Goal: Information Seeking & Learning: Check status

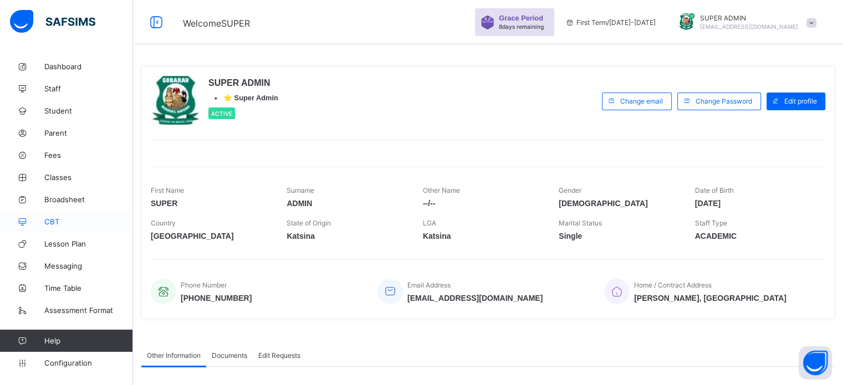
click at [54, 225] on span "CBT" at bounding box center [88, 221] width 89 height 9
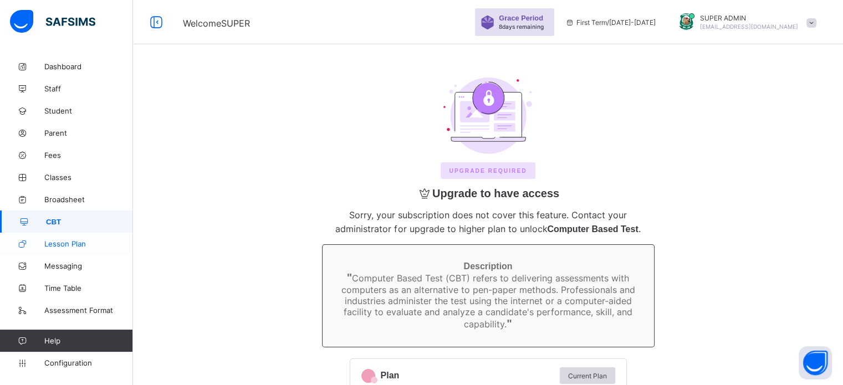
click at [71, 243] on span "Lesson Plan" at bounding box center [88, 244] width 89 height 9
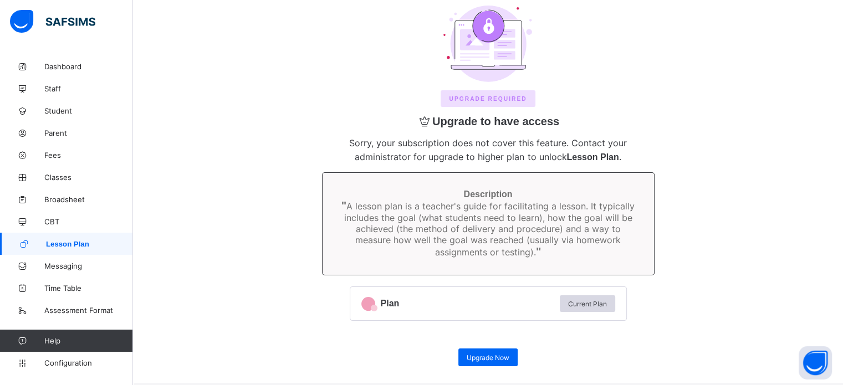
scroll to position [82, 0]
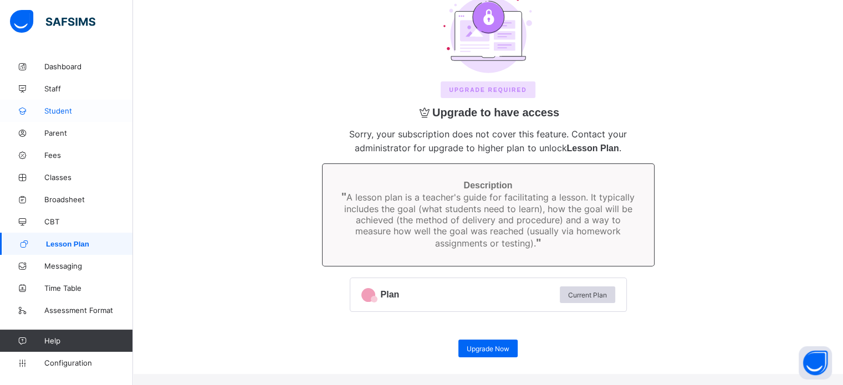
click at [63, 115] on link "Student" at bounding box center [66, 111] width 133 height 22
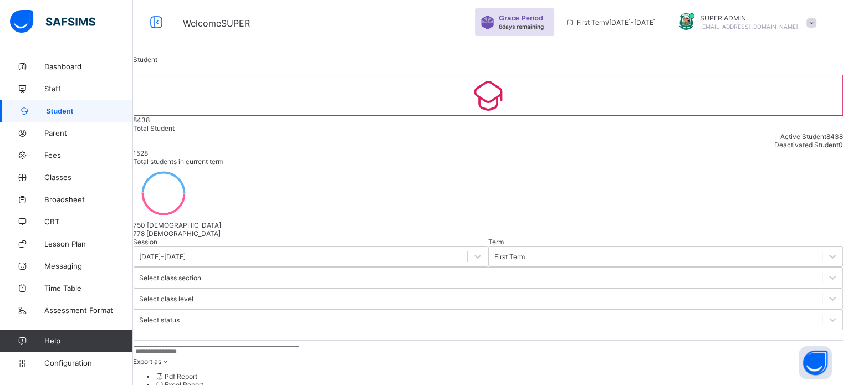
scroll to position [55, 0]
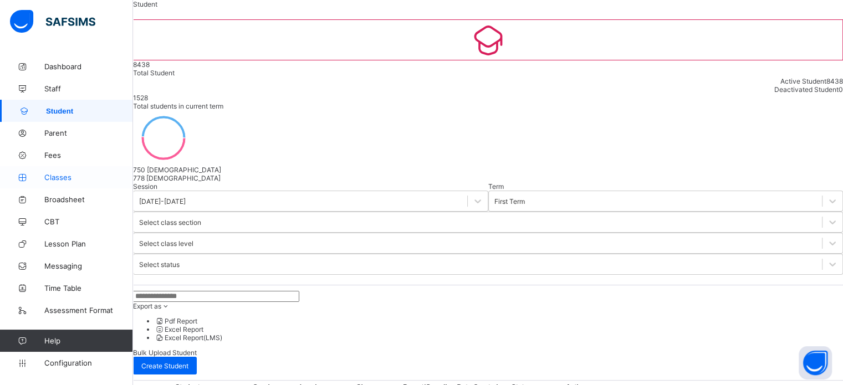
drag, startPoint x: 60, startPoint y: 177, endPoint x: 67, endPoint y: 175, distance: 6.9
click at [59, 177] on span "Classes" at bounding box center [88, 177] width 89 height 9
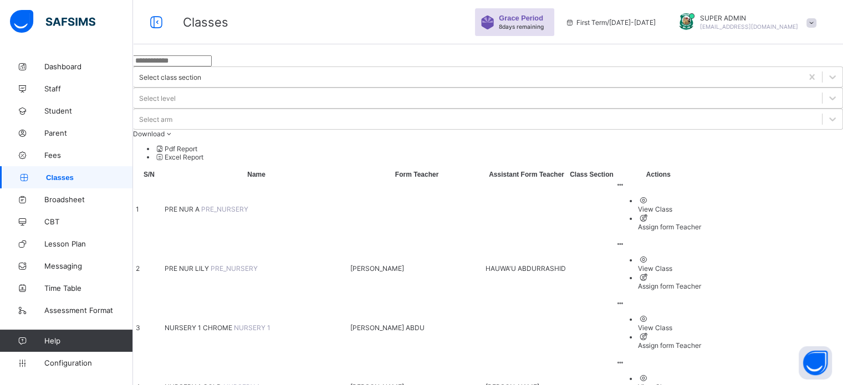
click at [210, 264] on span "PRE NUR LILY" at bounding box center [188, 268] width 46 height 8
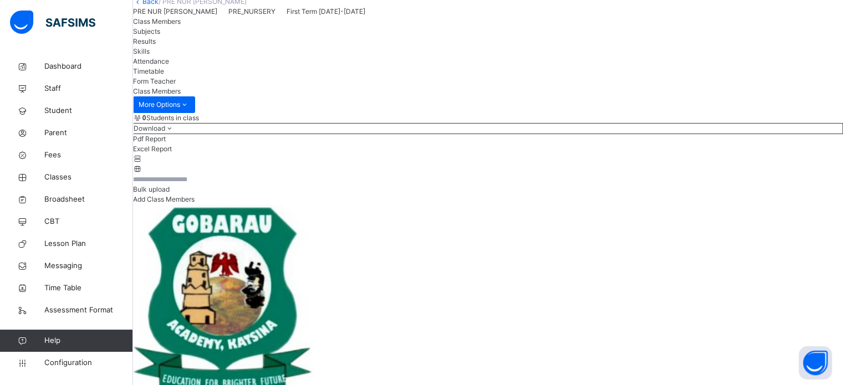
scroll to position [55, 0]
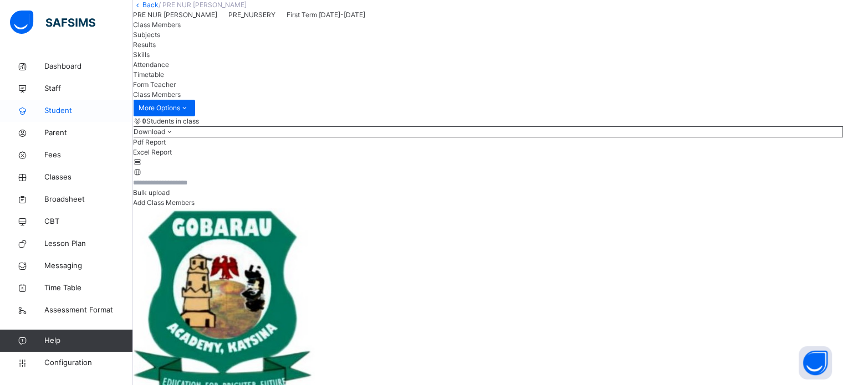
click at [63, 110] on span "Student" at bounding box center [88, 110] width 89 height 11
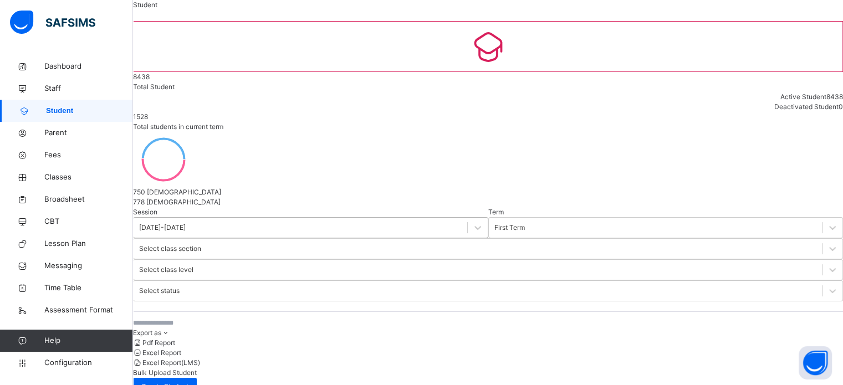
click at [186, 223] on div "[DATE]-[DATE]" at bounding box center [162, 228] width 47 height 10
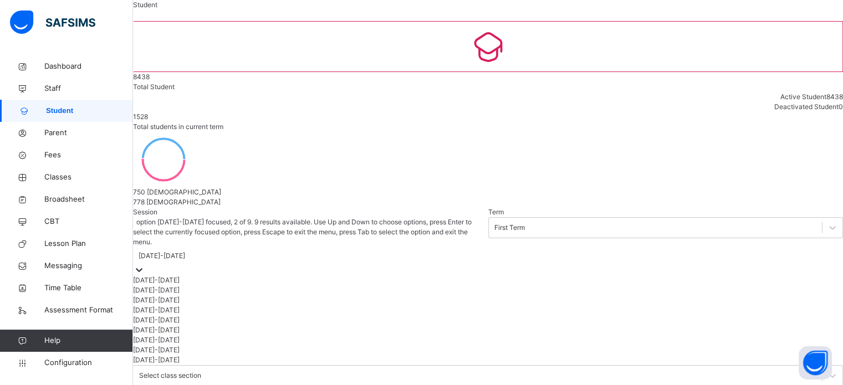
click at [194, 286] on div "[DATE]-[DATE]" at bounding box center [310, 291] width 355 height 10
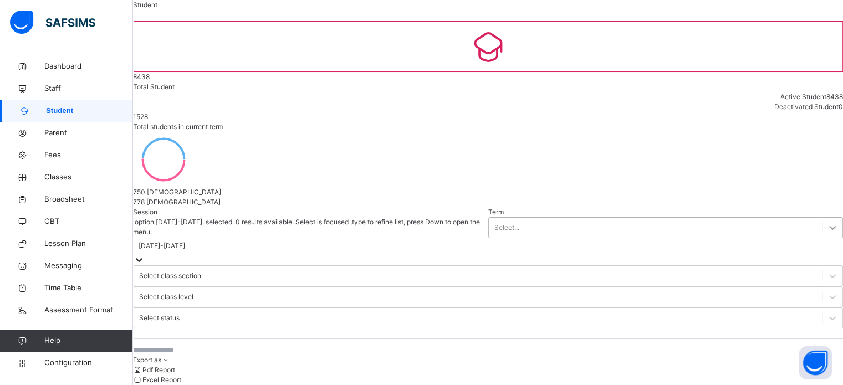
click at [823, 218] on div at bounding box center [833, 228] width 20 height 20
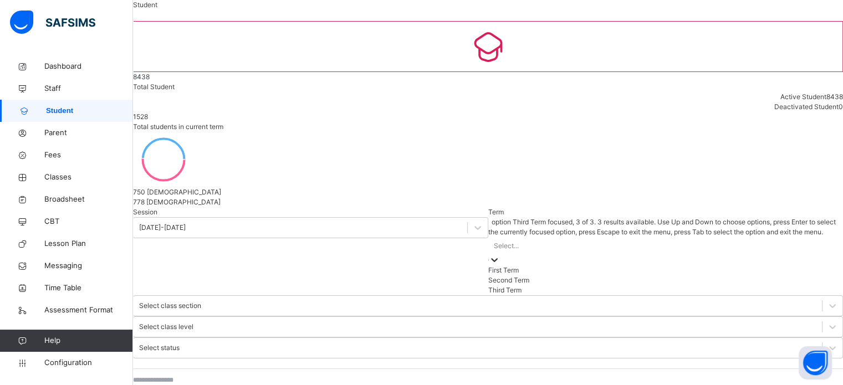
click at [489, 286] on div "Third Term" at bounding box center [666, 291] width 355 height 10
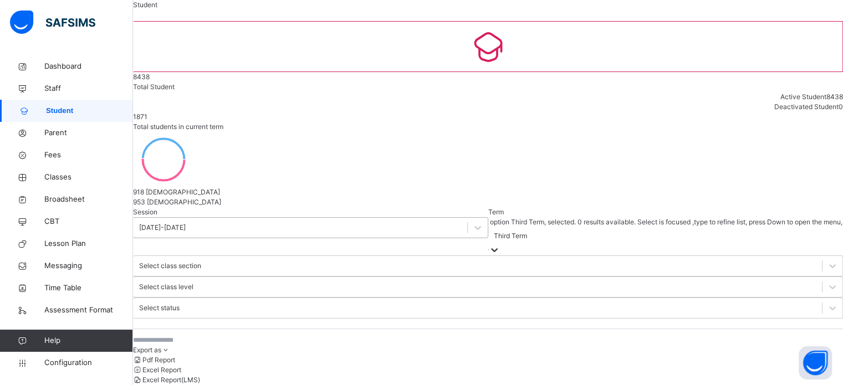
click at [467, 218] on div at bounding box center [477, 228] width 21 height 20
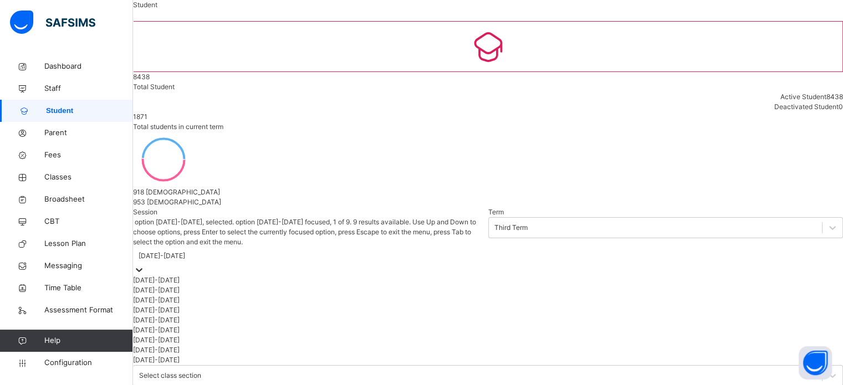
click at [199, 276] on div "[DATE]-[DATE]" at bounding box center [310, 281] width 355 height 10
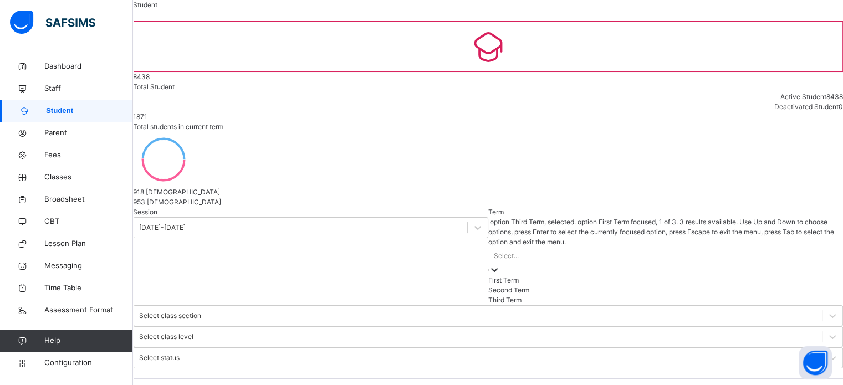
click at [494, 251] on div "Select..." at bounding box center [506, 256] width 25 height 10
click at [489, 276] on div "First Term" at bounding box center [666, 281] width 355 height 10
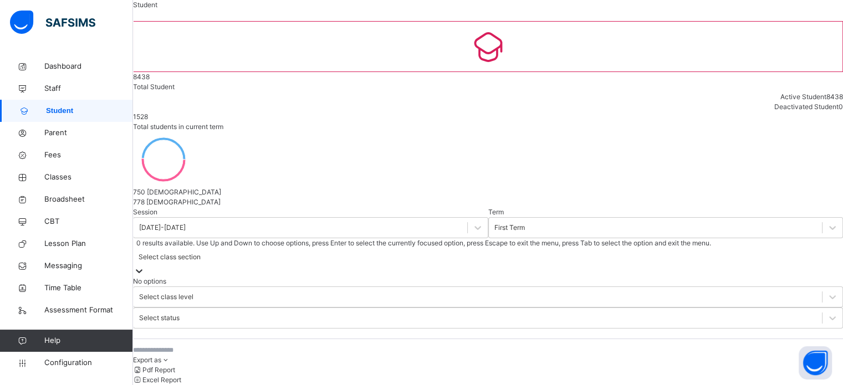
click at [201, 252] on div "Select class section" at bounding box center [170, 257] width 62 height 10
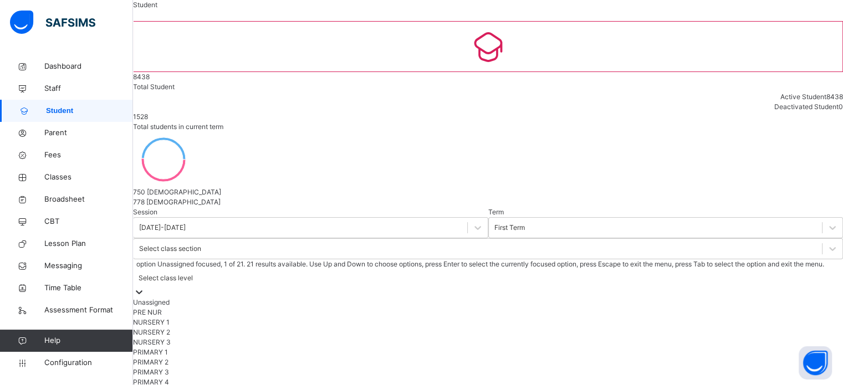
click at [460, 269] on div "Select class level" at bounding box center [488, 277] width 710 height 17
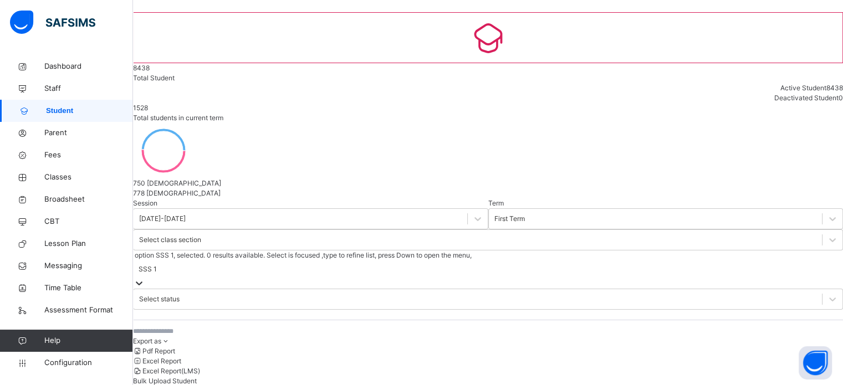
scroll to position [0, 0]
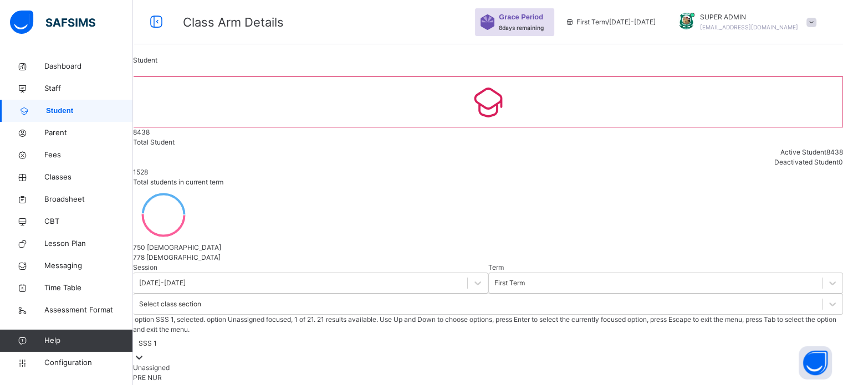
click at [492, 352] on div at bounding box center [488, 357] width 710 height 11
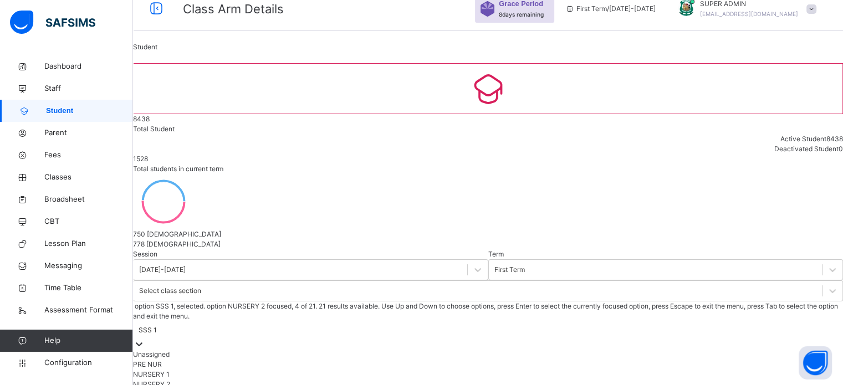
scroll to position [166, 0]
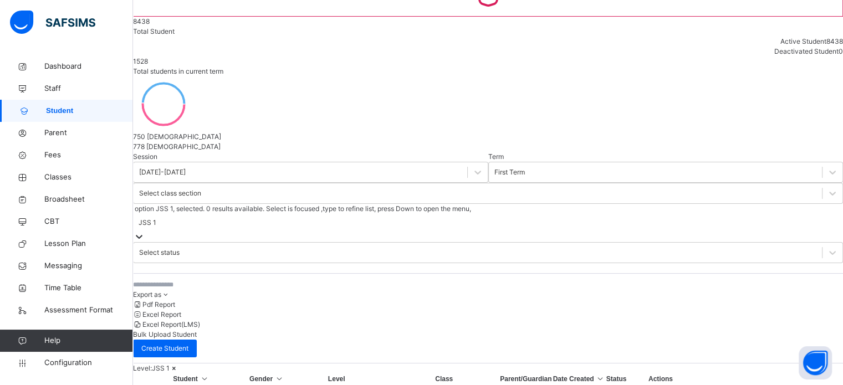
scroll to position [55, 0]
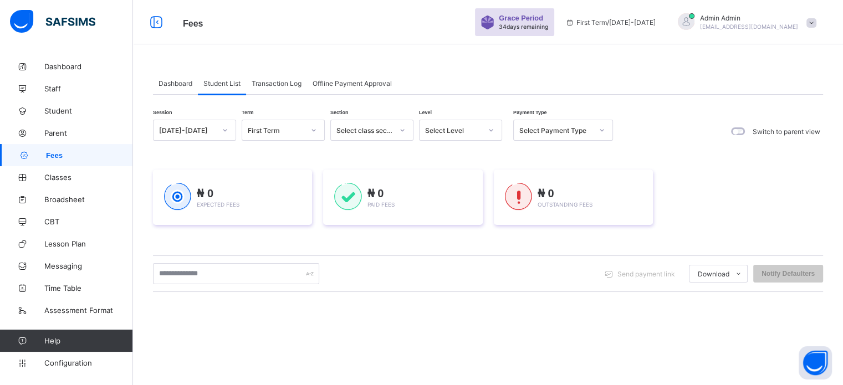
click at [477, 130] on div "Select Level" at bounding box center [453, 130] width 57 height 8
click at [442, 226] on div "PRY 1" at bounding box center [461, 223] width 82 height 17
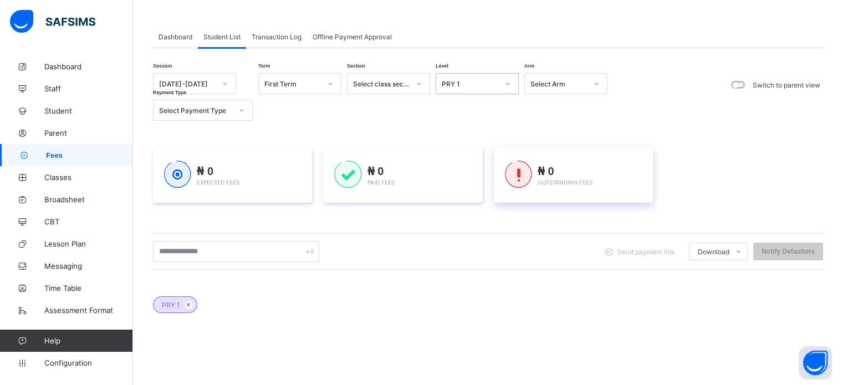
scroll to position [207, 0]
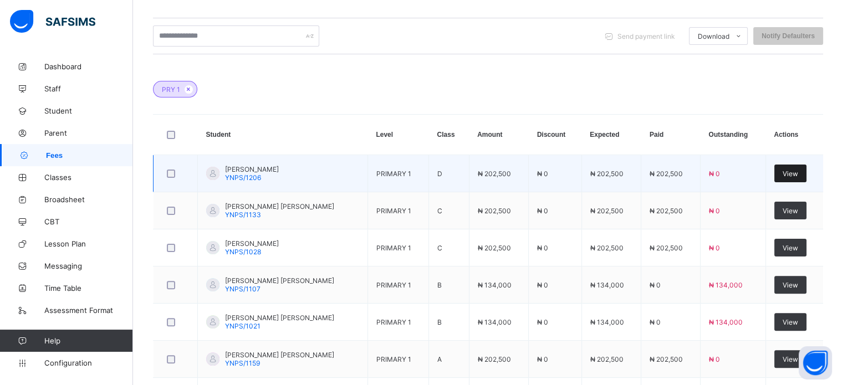
click at [798, 175] on span "View" at bounding box center [791, 174] width 16 height 8
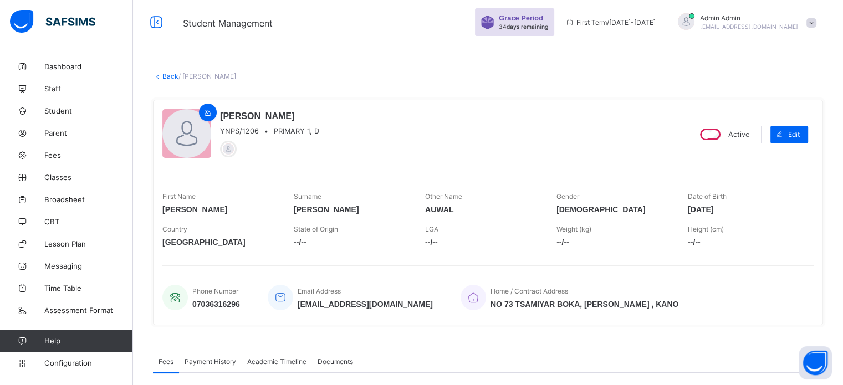
click at [171, 77] on link "Back" at bounding box center [170, 76] width 16 height 8
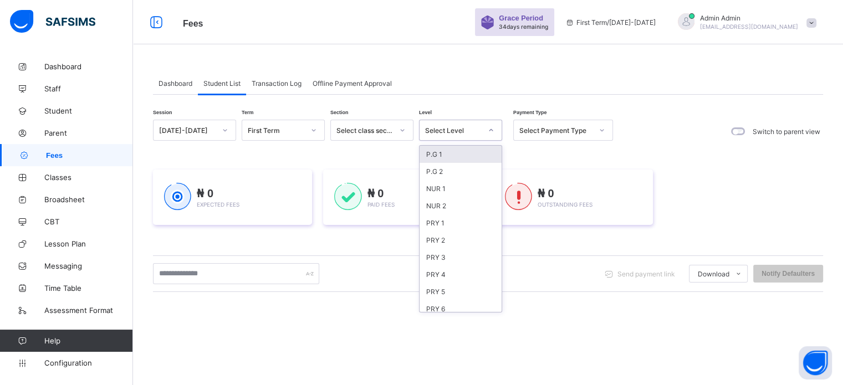
click at [435, 130] on div "Select Level" at bounding box center [453, 130] width 57 height 8
click at [439, 223] on div "PRY 1" at bounding box center [461, 223] width 82 height 17
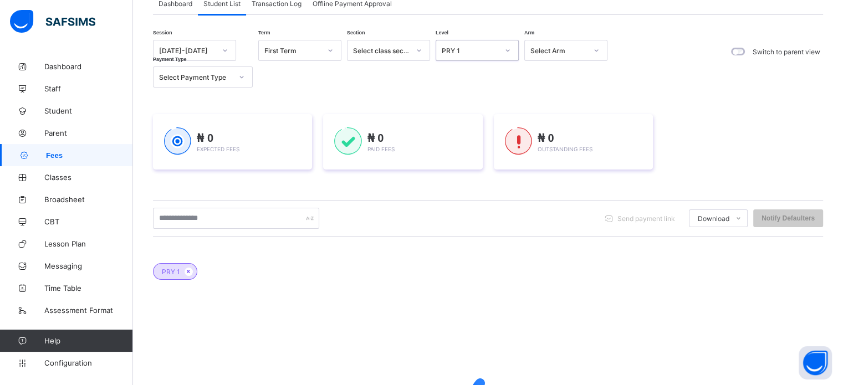
scroll to position [207, 0]
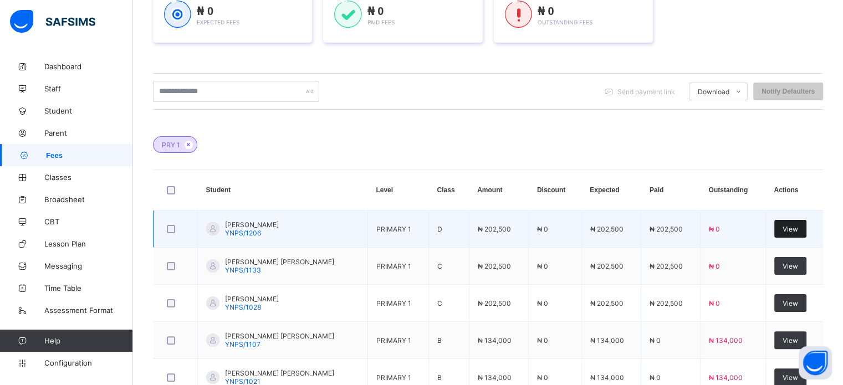
click at [798, 227] on span "View" at bounding box center [791, 229] width 16 height 8
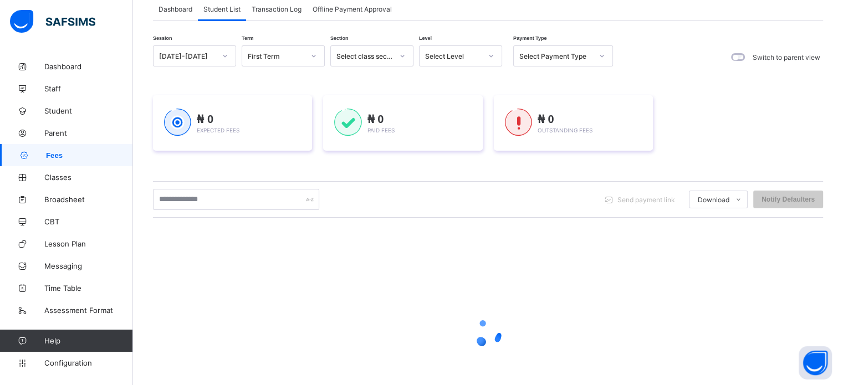
scroll to position [55, 0]
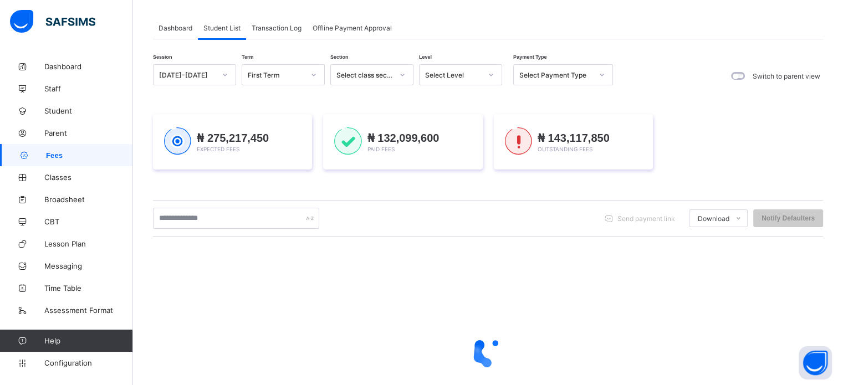
click at [472, 77] on div "Select Level" at bounding box center [453, 75] width 57 height 8
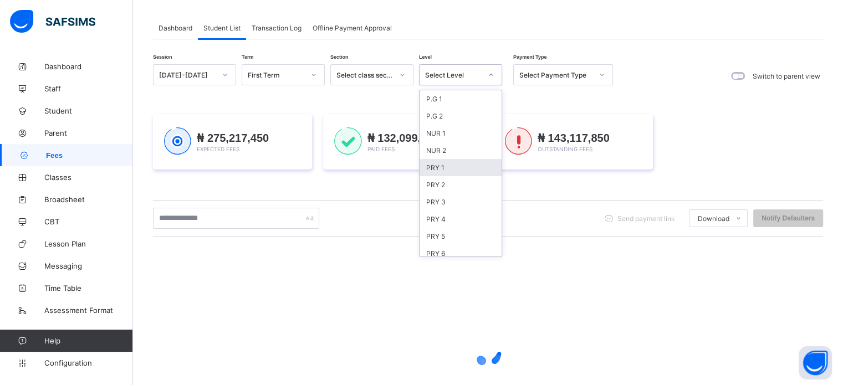
click at [445, 170] on div "PRY 1" at bounding box center [461, 167] width 82 height 17
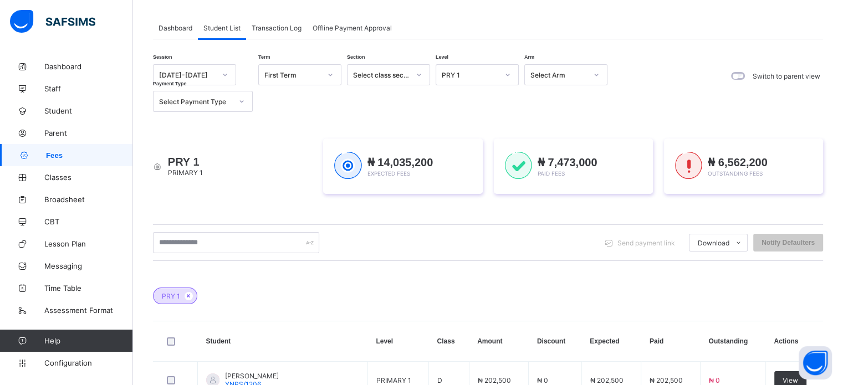
click at [768, 22] on div "Dashboard Student List Transaction Log Offline Payment Approval" at bounding box center [488, 28] width 670 height 23
click at [597, 133] on div "PRY 1 PRIMARY 1 ₦ 14,035,200 Expected Fees ₦ 7,473,000 Paid Fees ₦ 6,562,200 Ou…" at bounding box center [488, 166] width 670 height 89
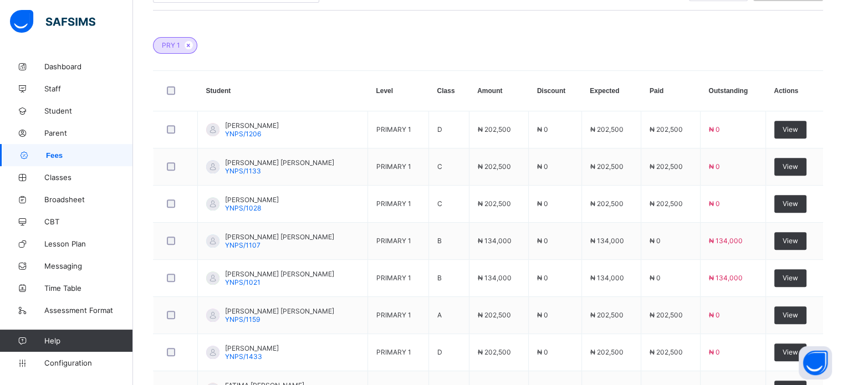
scroll to position [468, 0]
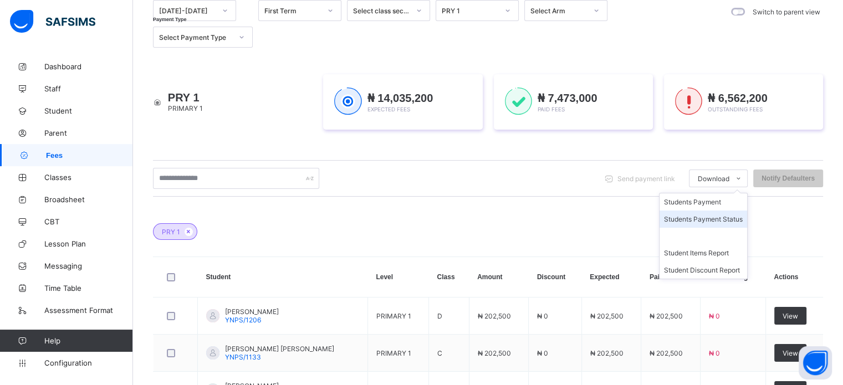
scroll to position [246, 0]
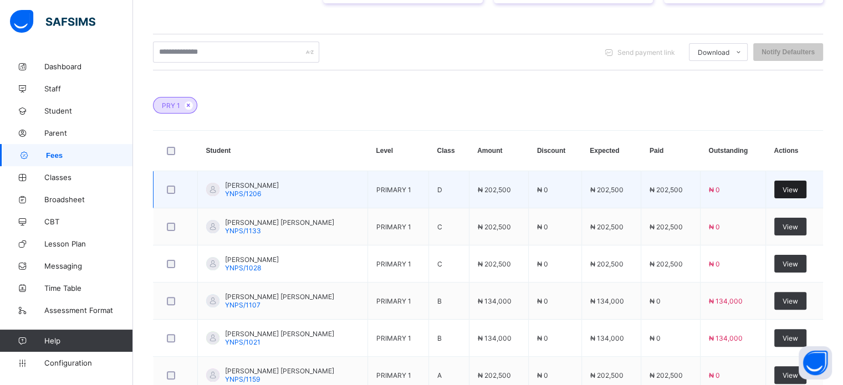
click at [798, 189] on span "View" at bounding box center [791, 190] width 16 height 8
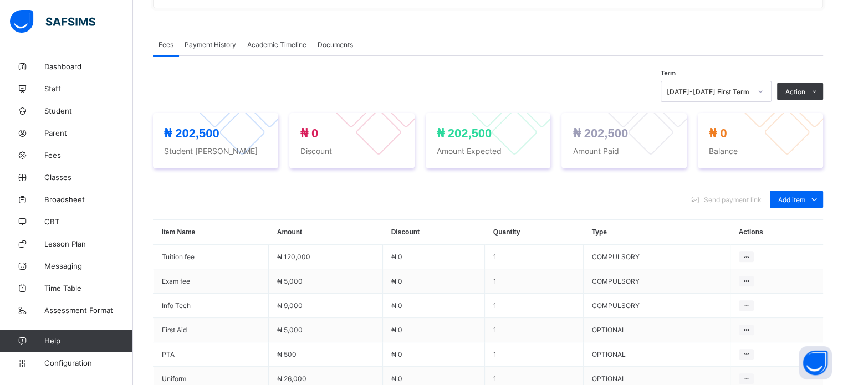
scroll to position [246, 0]
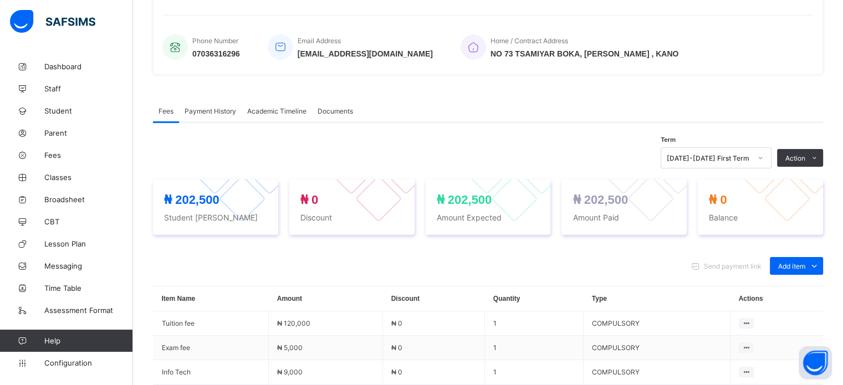
click at [217, 115] on span "Payment History" at bounding box center [211, 111] width 52 height 8
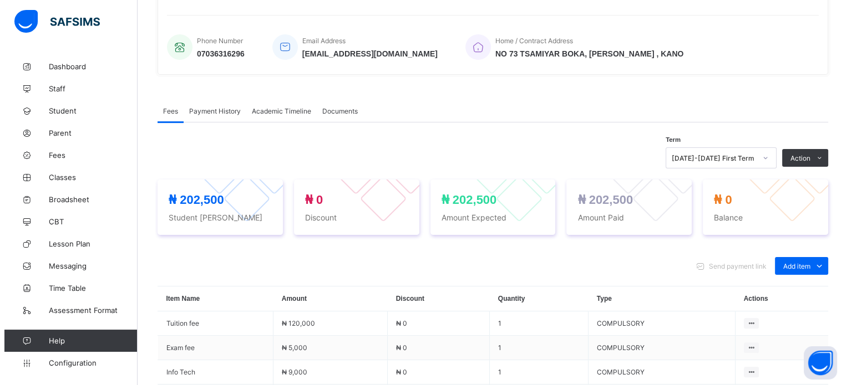
scroll to position [142, 0]
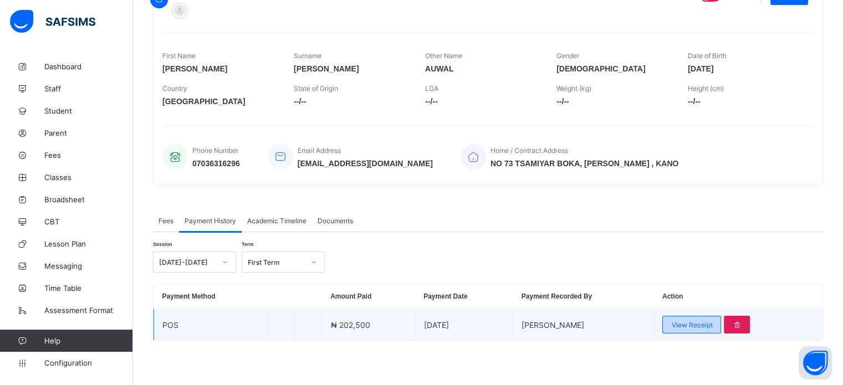
click at [688, 328] on span "View Receipt" at bounding box center [692, 325] width 41 height 8
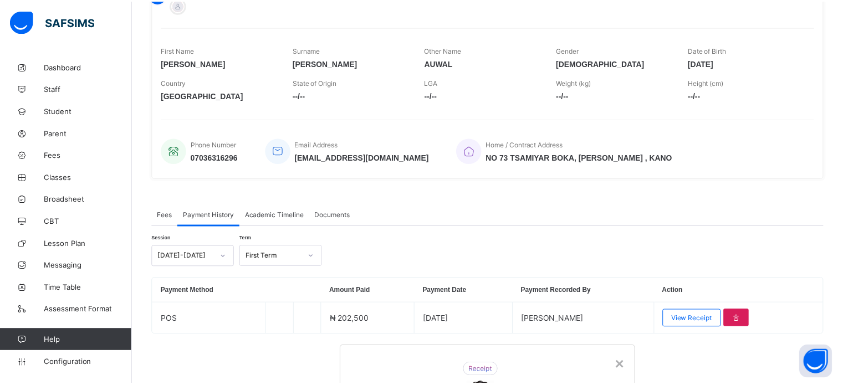
scroll to position [0, 0]
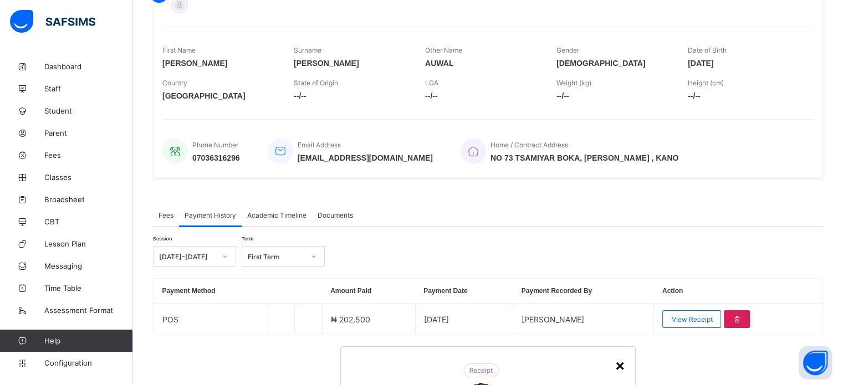
click at [615, 358] on div "×" at bounding box center [619, 367] width 9 height 18
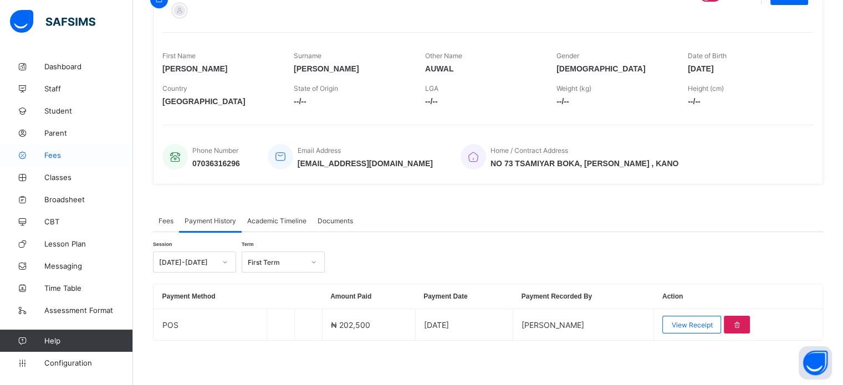
click at [62, 155] on span "Fees" at bounding box center [88, 155] width 89 height 9
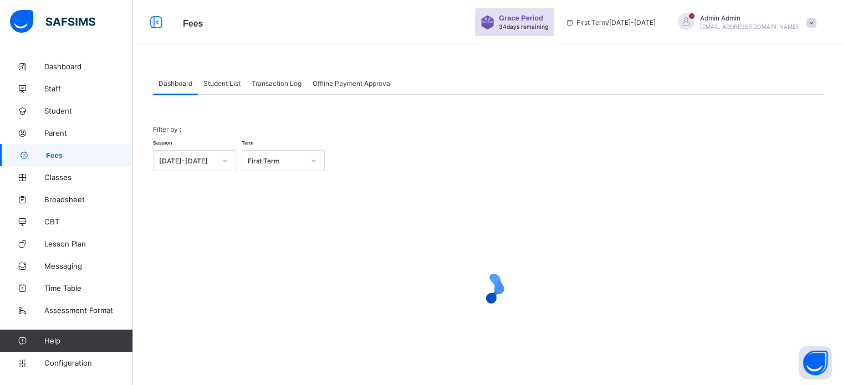
click at [217, 84] on span "Student List" at bounding box center [222, 83] width 37 height 8
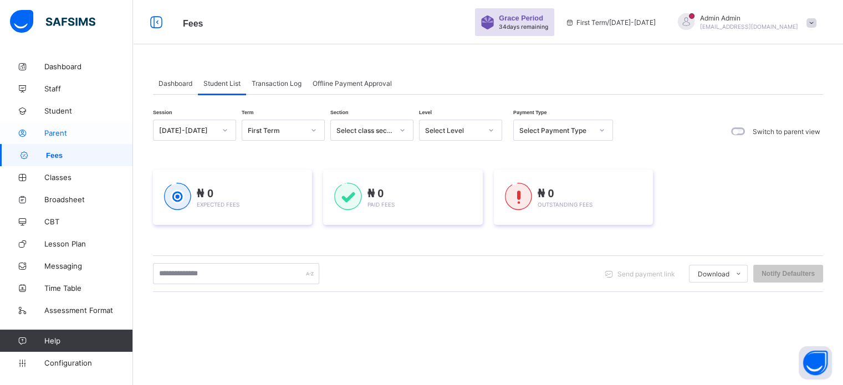
click at [58, 136] on span "Parent" at bounding box center [88, 133] width 89 height 9
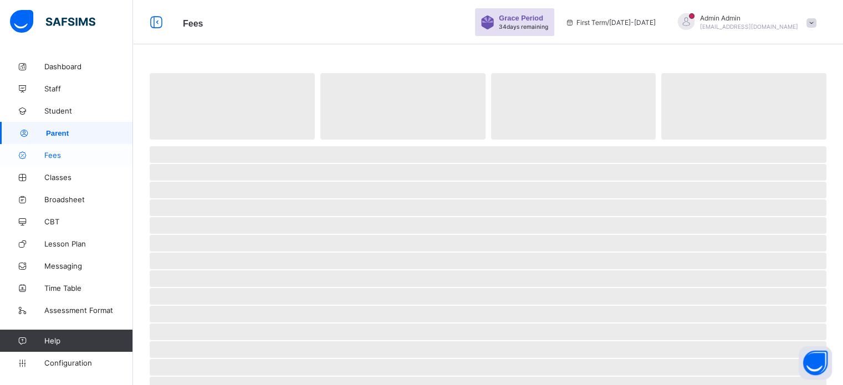
click at [56, 152] on span "Fees" at bounding box center [88, 155] width 89 height 9
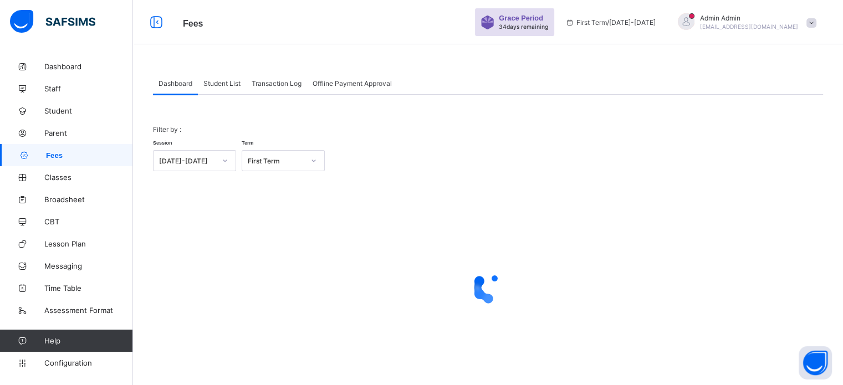
click at [221, 83] on span "Student List" at bounding box center [222, 83] width 37 height 8
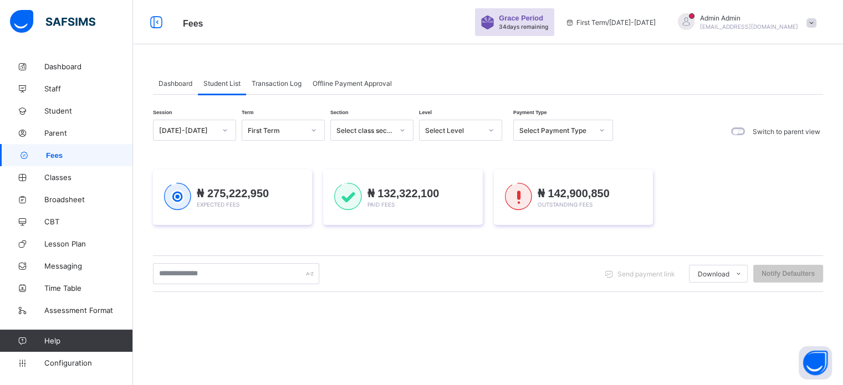
click at [282, 84] on span "Transaction Log" at bounding box center [277, 83] width 50 height 8
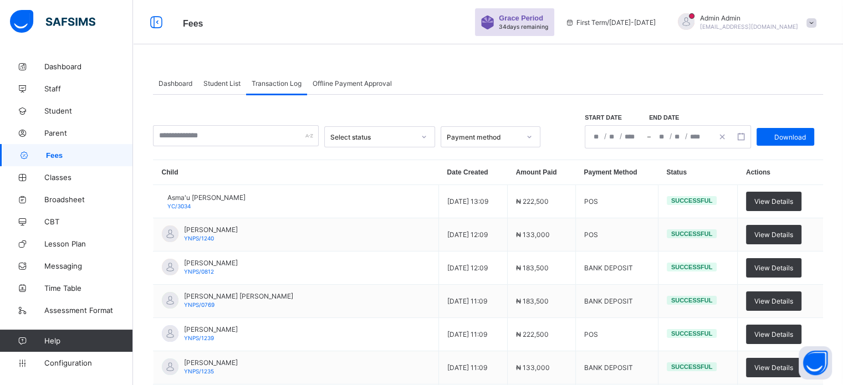
click at [217, 86] on span "Student List" at bounding box center [222, 83] width 37 height 8
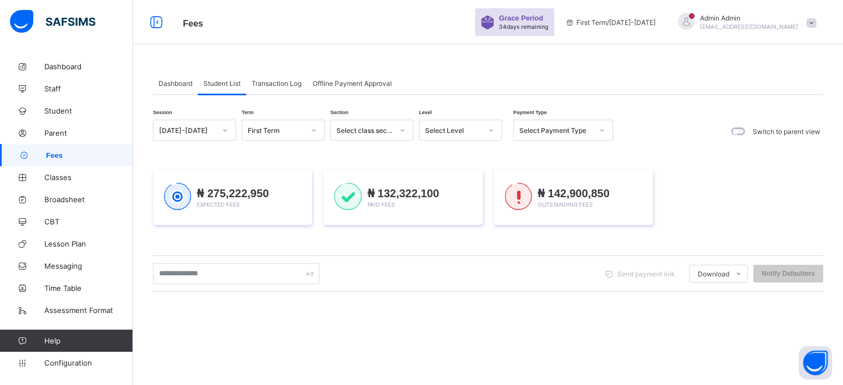
click at [459, 139] on div "Select Level" at bounding box center [460, 130] width 83 height 21
click at [452, 225] on div "PRY 1" at bounding box center [461, 223] width 82 height 17
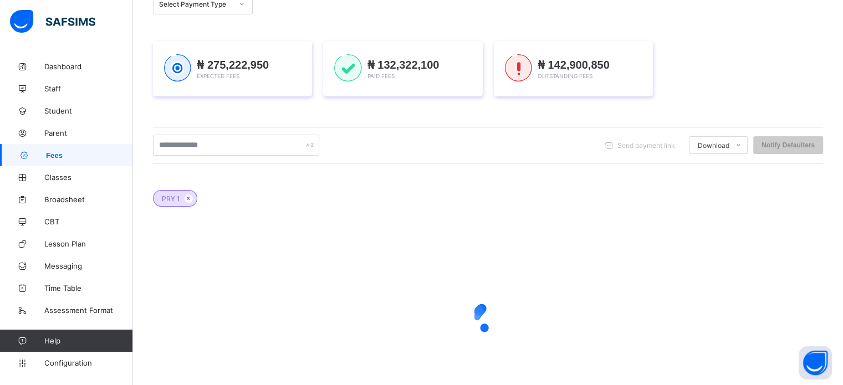
scroll to position [96, 0]
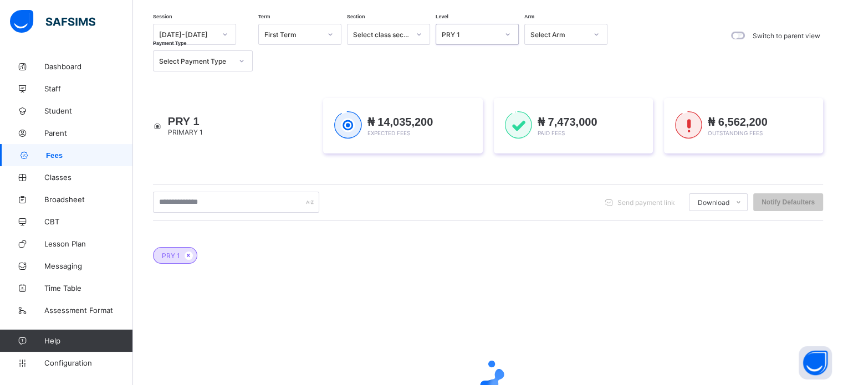
click at [47, 156] on span "Fees" at bounding box center [89, 155] width 87 height 8
click at [53, 178] on span "Classes" at bounding box center [88, 177] width 89 height 9
click at [53, 154] on span "Fees" at bounding box center [89, 155] width 87 height 8
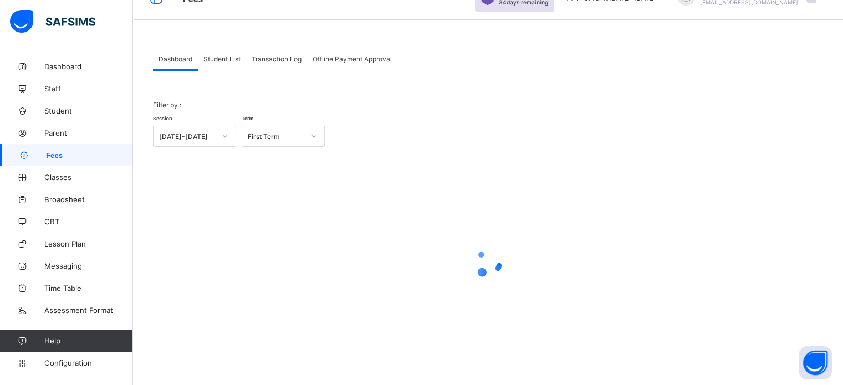
scroll to position [23, 0]
